Goal: Check status: Check status

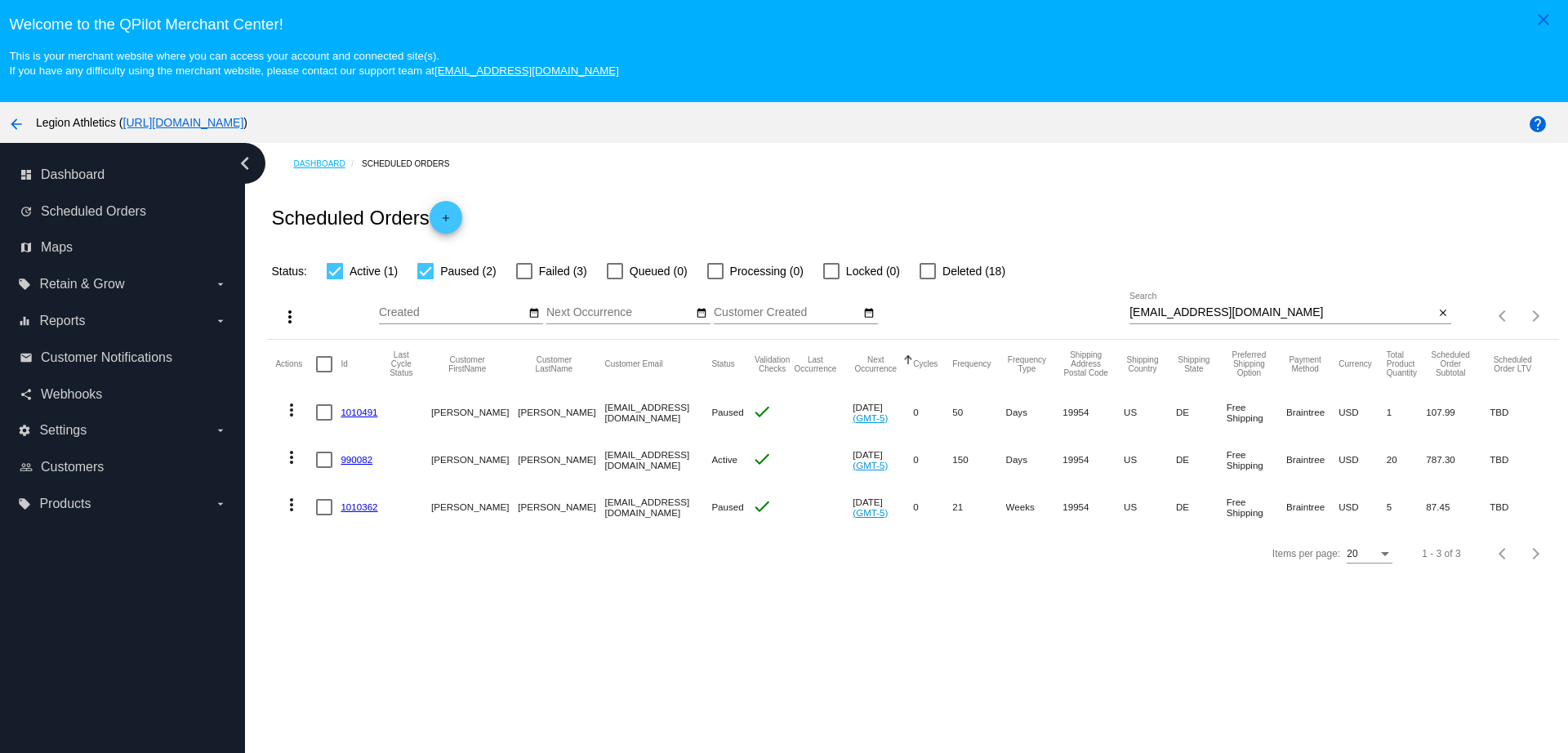
scroll to position [102, 0]
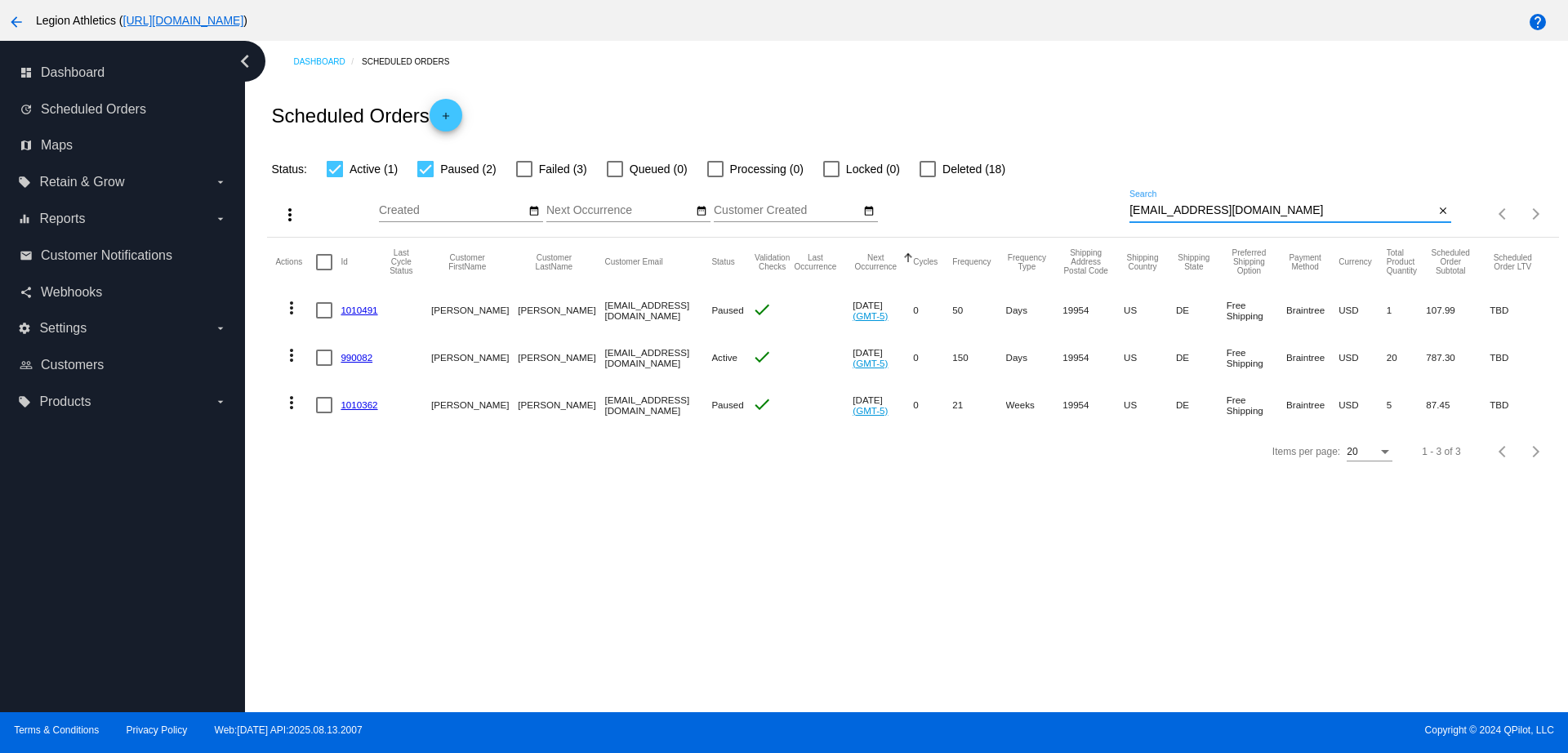
drag, startPoint x: 1247, startPoint y: 213, endPoint x: 1071, endPoint y: 201, distance: 176.4
click at [1071, 201] on div "more_vert Aug Jan Feb Mar [DATE]" at bounding box center [913, 208] width 1291 height 58
click at [1272, 209] on input "[EMAIL_ADDRESS][DOMAIN_NAME]" at bounding box center [1281, 211] width 305 height 13
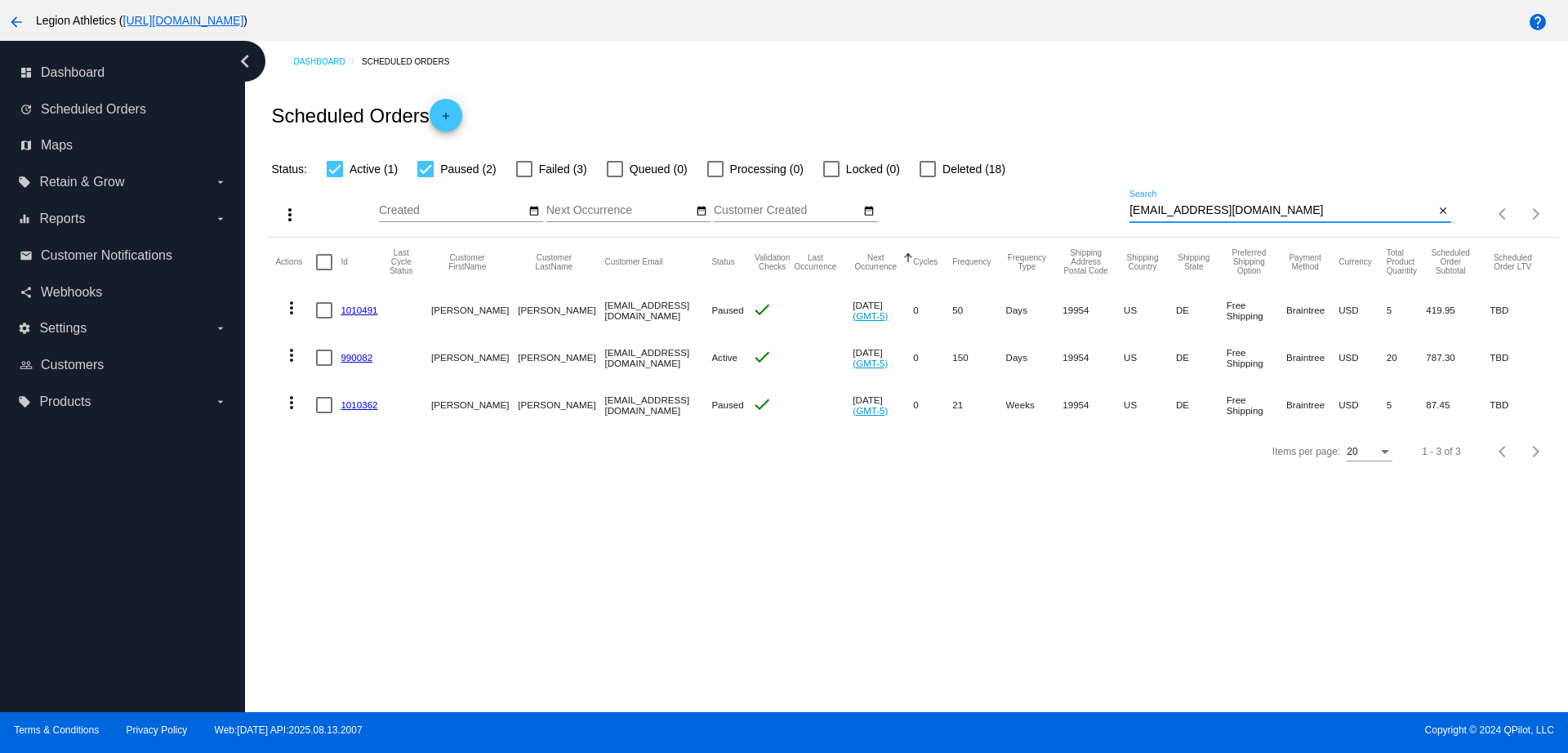
drag, startPoint x: 1253, startPoint y: 210, endPoint x: 1070, endPoint y: 212, distance: 183.0
click at [1070, 212] on div "more_vert Aug Jan Feb Mar [DATE]" at bounding box center [913, 208] width 1291 height 58
click at [359, 356] on link "990082" at bounding box center [357, 357] width 32 height 11
click at [370, 308] on link "1010491" at bounding box center [359, 310] width 37 height 11
click at [357, 405] on link "1010362" at bounding box center [359, 405] width 37 height 11
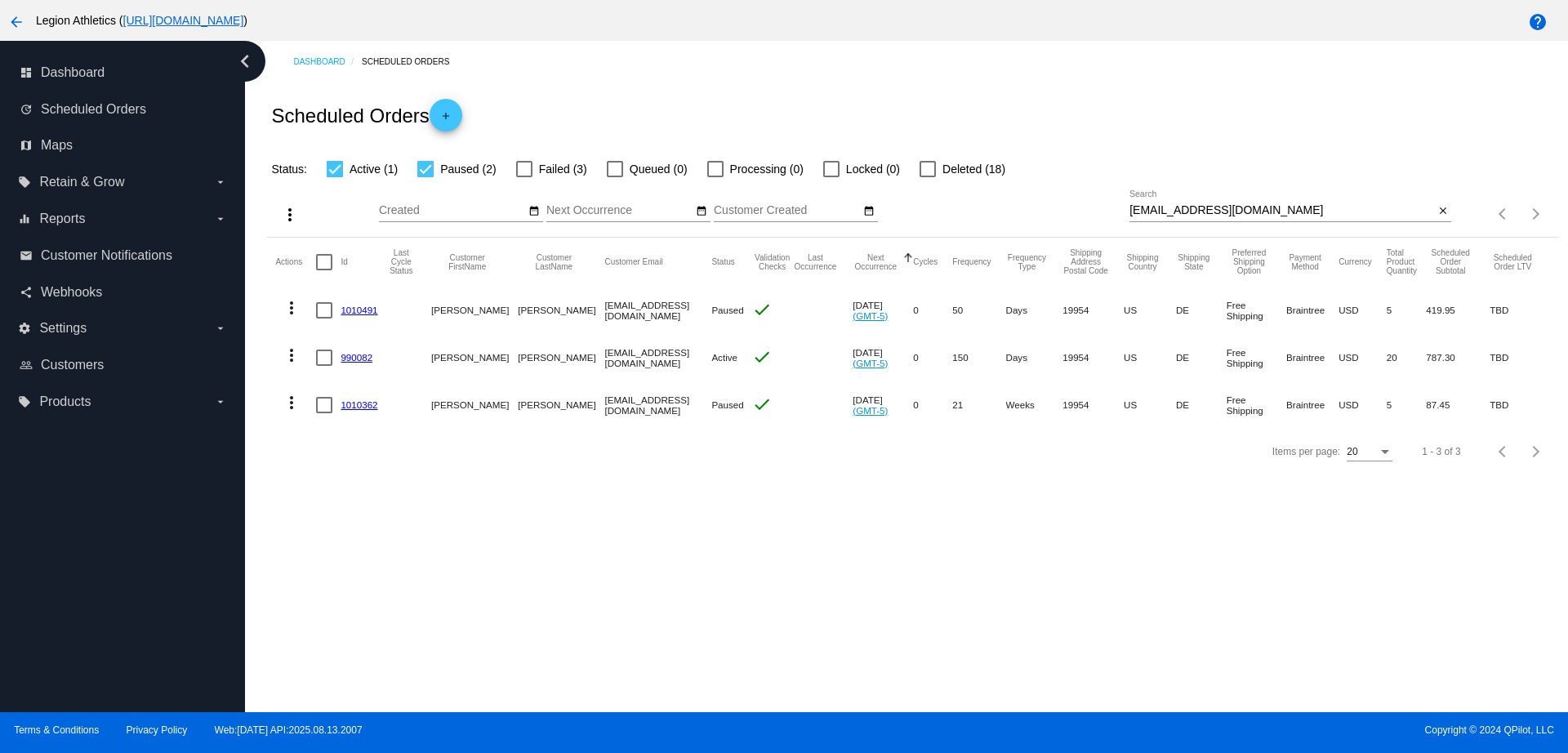
drag, startPoint x: 1262, startPoint y: 197, endPoint x: 1170, endPoint y: 201, distance: 92.1
click at [1170, 201] on div "[EMAIL_ADDRESS][DOMAIN_NAME] Search" at bounding box center [1281, 206] width 305 height 32
click at [1242, 197] on div "[EMAIL_ADDRESS][DOMAIN_NAME] Search" at bounding box center [1281, 206] width 305 height 32
click at [1251, 210] on input "[EMAIL_ADDRESS][DOMAIN_NAME]" at bounding box center [1281, 211] width 305 height 13
drag, startPoint x: 1251, startPoint y: 209, endPoint x: 1111, endPoint y: 213, distance: 140.1
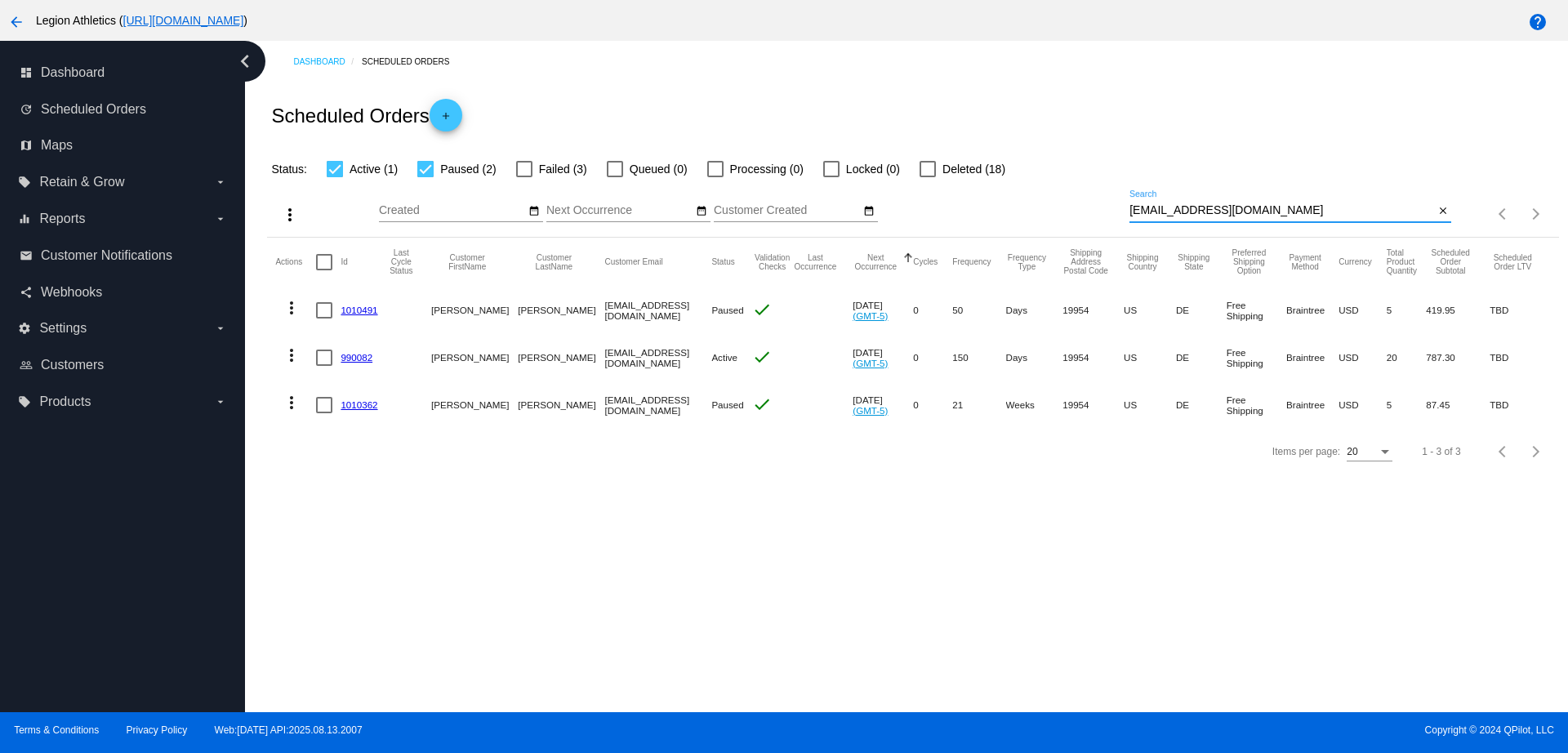
click at [1112, 212] on div "more_vert Aug Jan Feb Mar [DATE]" at bounding box center [913, 208] width 1291 height 58
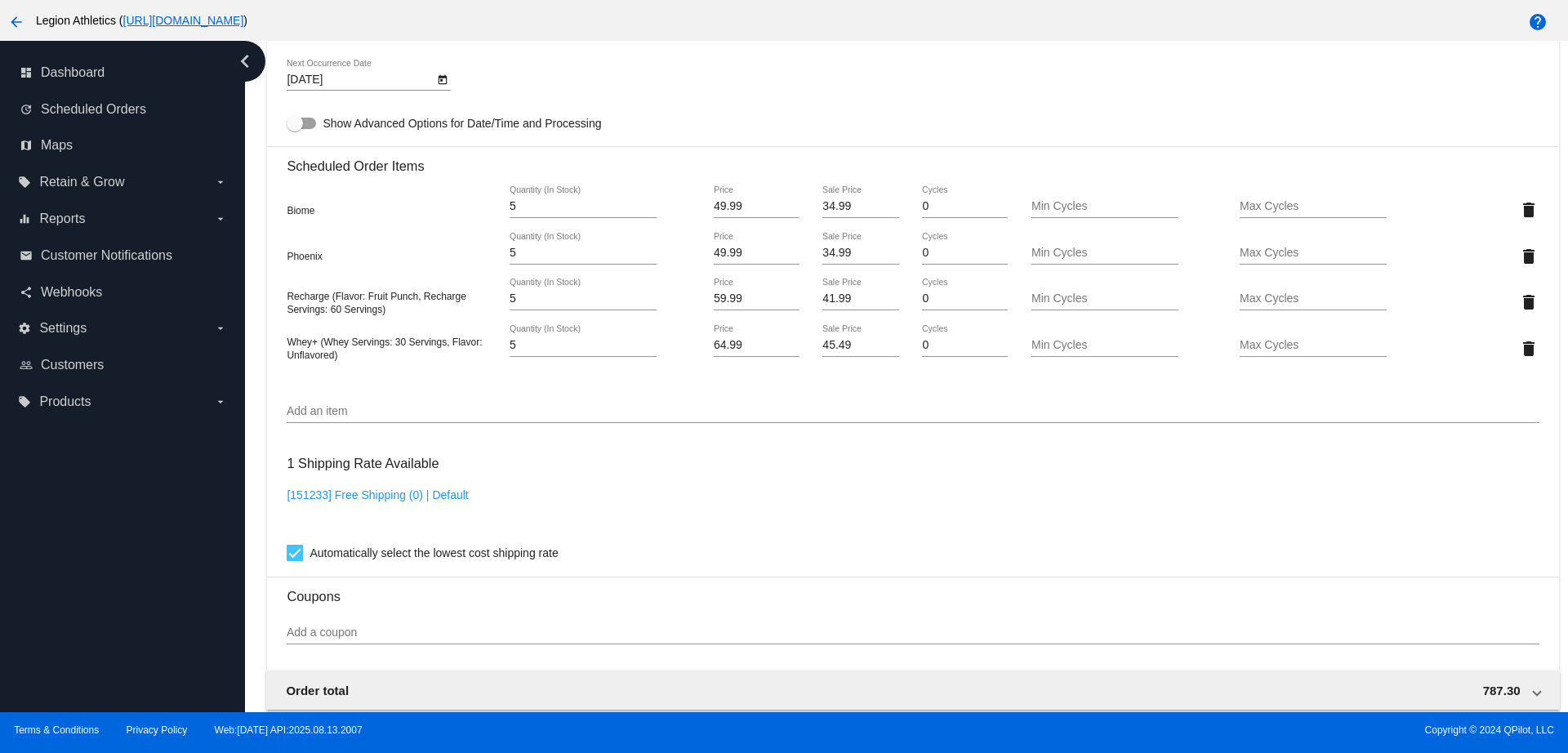
scroll to position [817, 0]
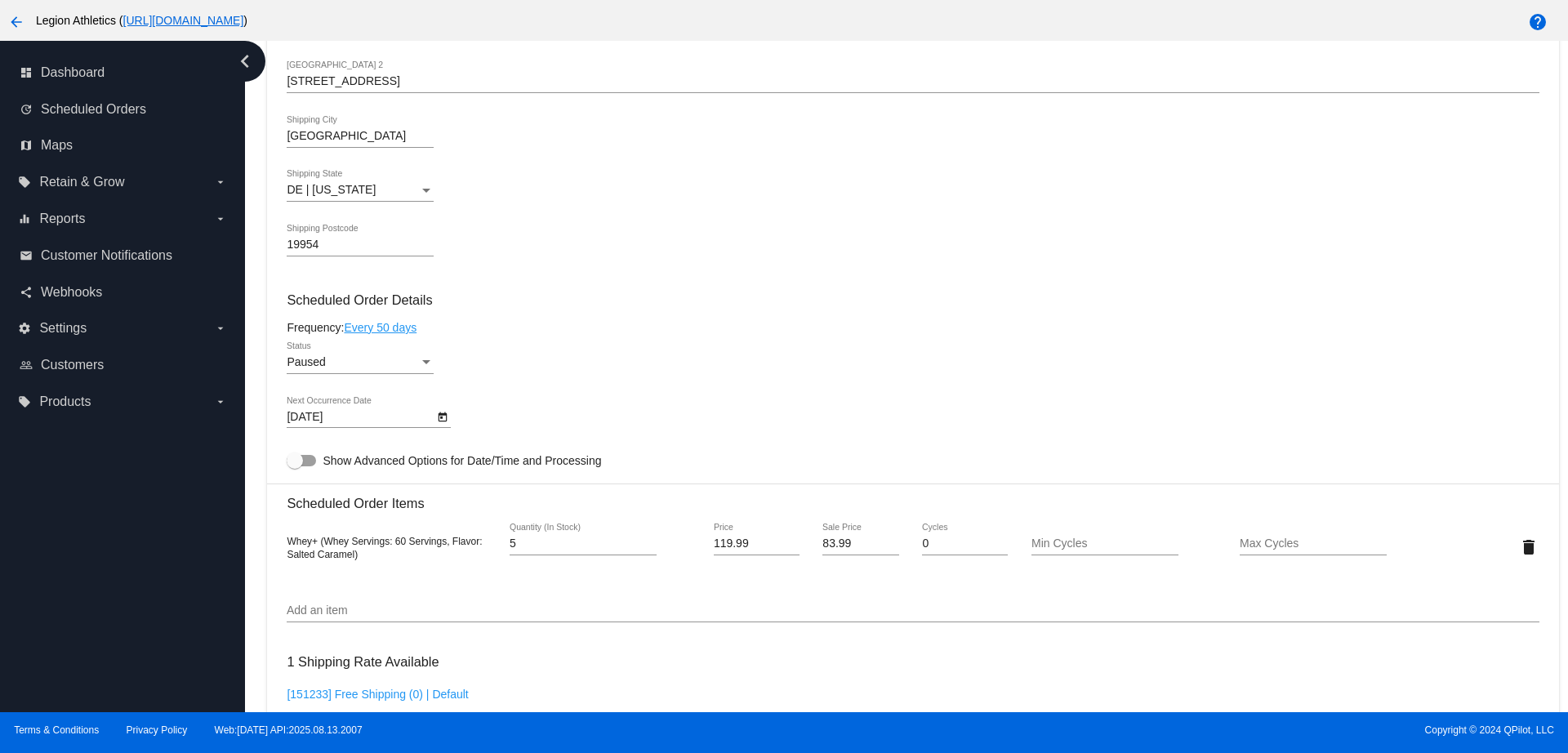
scroll to position [715, 0]
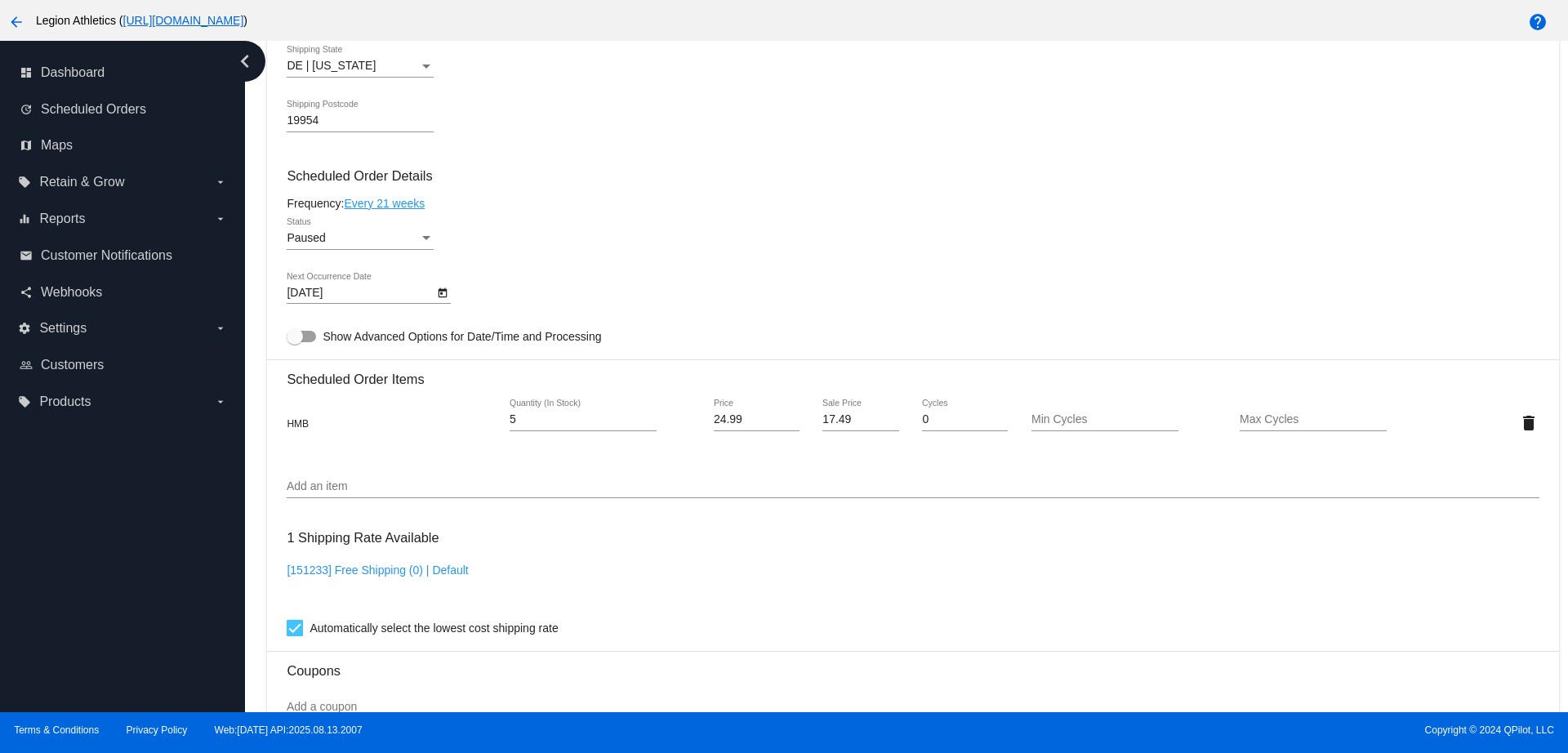
scroll to position [715, 0]
